Goal: Information Seeking & Learning: Check status

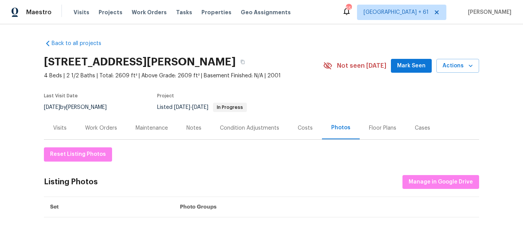
click at [79, 8] on div "Visits Projects Work Orders Tasks Properties Geo Assignments" at bounding box center [187, 12] width 226 height 15
click at [76, 16] on span "Visits" at bounding box center [82, 12] width 16 height 8
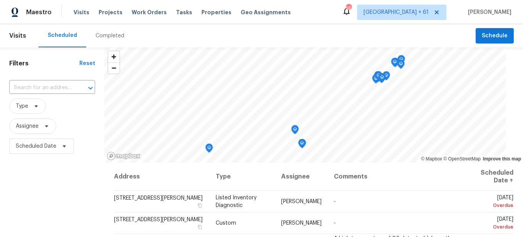
click at [109, 42] on div "Completed" at bounding box center [109, 35] width 47 height 23
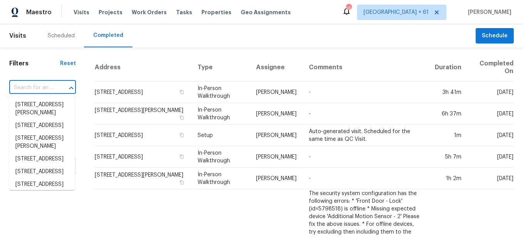
click at [47, 85] on input "text" at bounding box center [31, 88] width 45 height 12
paste input "[STREET_ADDRESS][PERSON_NAME]"
type input "[STREET_ADDRESS][PERSON_NAME]"
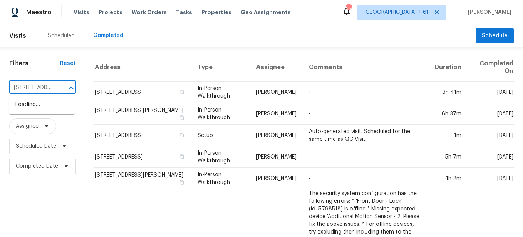
scroll to position [0, 58]
click at [44, 109] on li "[STREET_ADDRESS][PERSON_NAME]" at bounding box center [41, 109] width 65 height 21
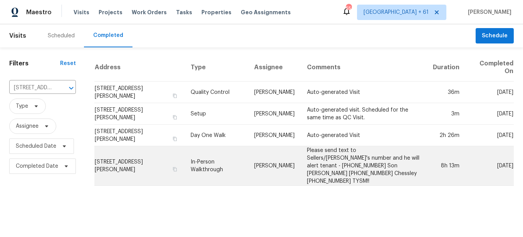
click at [212, 158] on td "In-Person Walkthrough" at bounding box center [216, 166] width 64 height 40
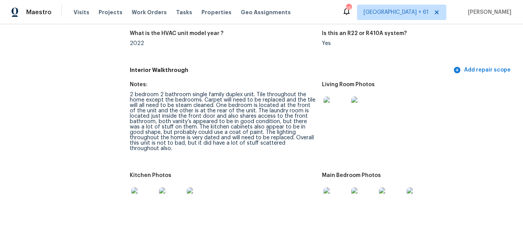
scroll to position [847, 0]
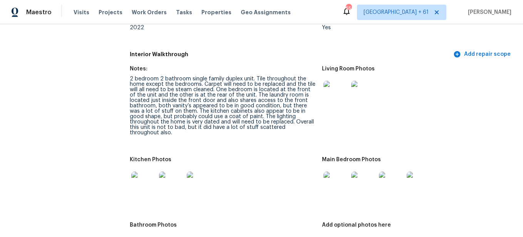
click at [326, 98] on img at bounding box center [335, 93] width 25 height 25
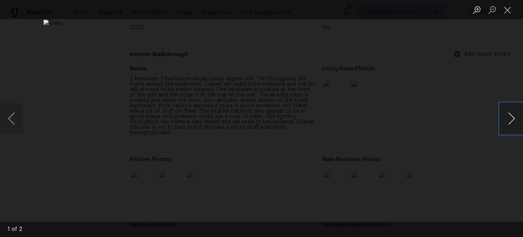
click at [510, 120] on button "Next image" at bounding box center [511, 118] width 23 height 31
click at [8, 122] on button "Previous image" at bounding box center [11, 118] width 23 height 31
click at [505, 10] on button "Close lightbox" at bounding box center [507, 9] width 15 height 13
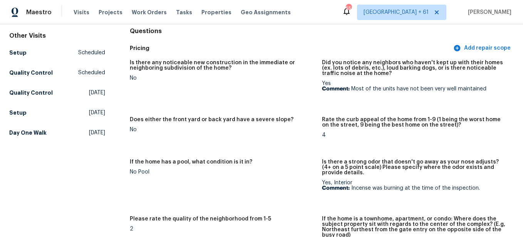
scroll to position [0, 0]
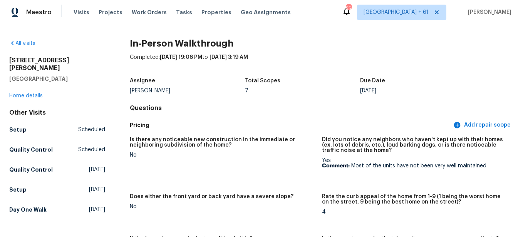
click at [24, 40] on div "All visits" at bounding box center [57, 44] width 96 height 8
click at [21, 42] on link "All visits" at bounding box center [22, 43] width 26 height 5
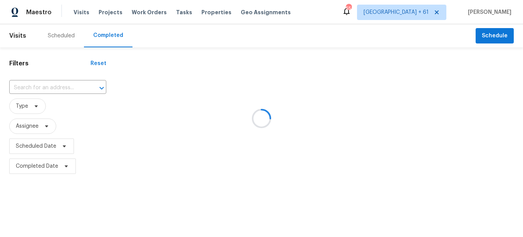
click at [63, 86] on div at bounding box center [261, 118] width 523 height 237
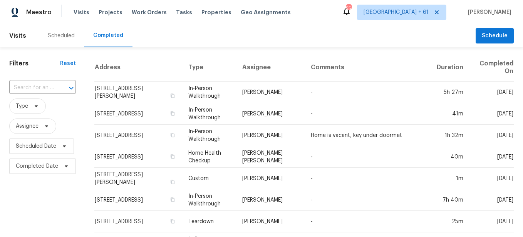
click at [63, 86] on div at bounding box center [66, 88] width 20 height 11
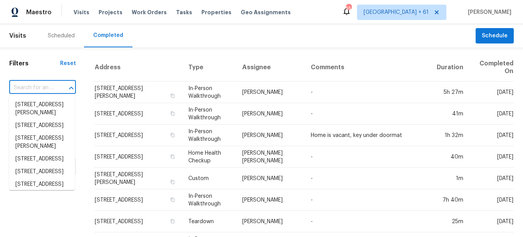
paste input "[STREET_ADDRESS]"
type input "[STREET_ADDRESS]"
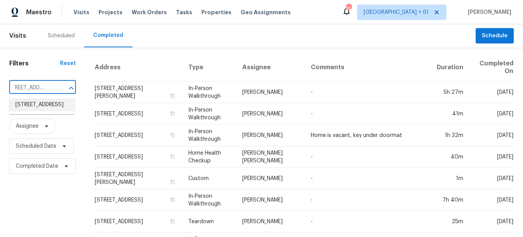
click at [56, 100] on li "[STREET_ADDRESS]" at bounding box center [41, 105] width 65 height 13
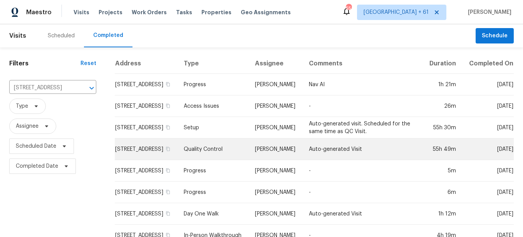
scroll to position [29, 0]
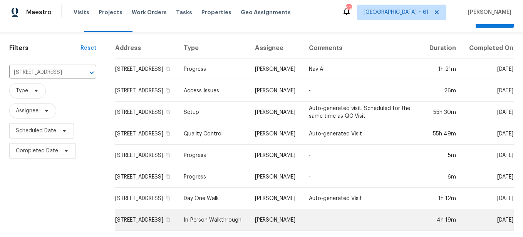
click at [236, 209] on td "In-Person Walkthrough" at bounding box center [213, 220] width 71 height 22
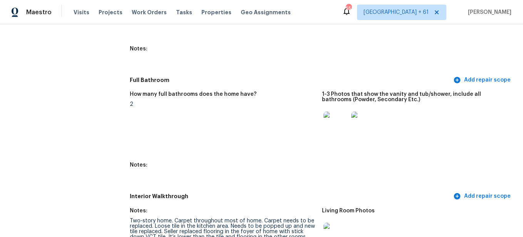
scroll to position [924, 0]
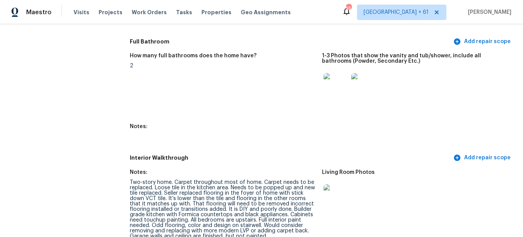
click at [341, 199] on img at bounding box center [335, 196] width 25 height 25
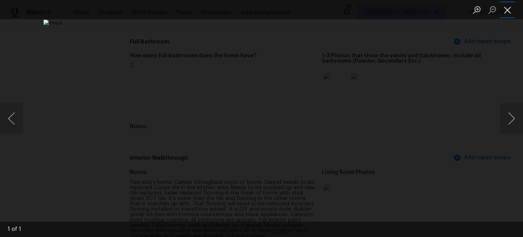
click at [512, 10] on button "Close lightbox" at bounding box center [507, 9] width 15 height 13
